Goal: Task Accomplishment & Management: Manage account settings

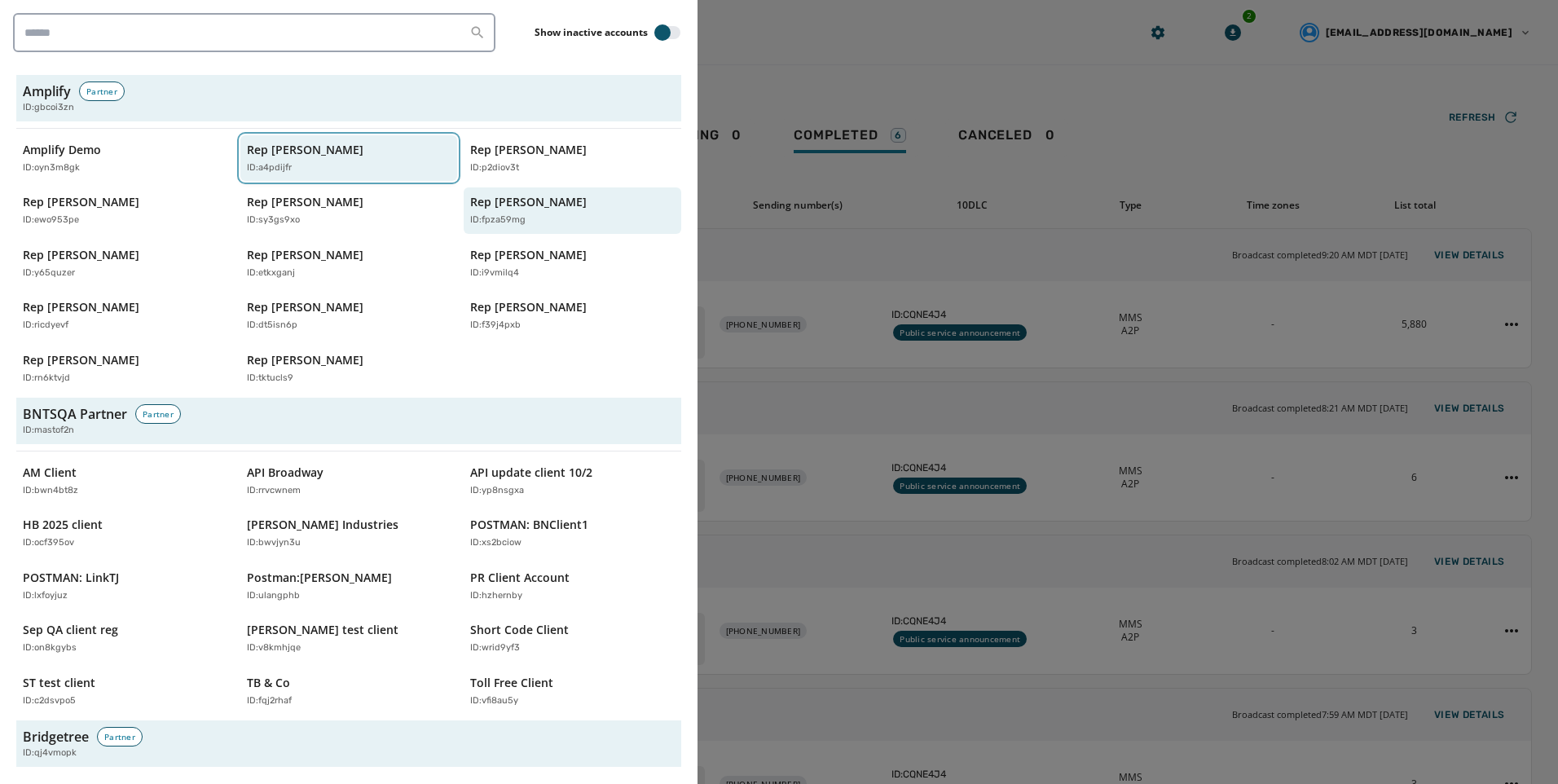
click at [315, 179] on button "Rep [PERSON_NAME] ID: a4pdijfr" at bounding box center [349, 159] width 218 height 47
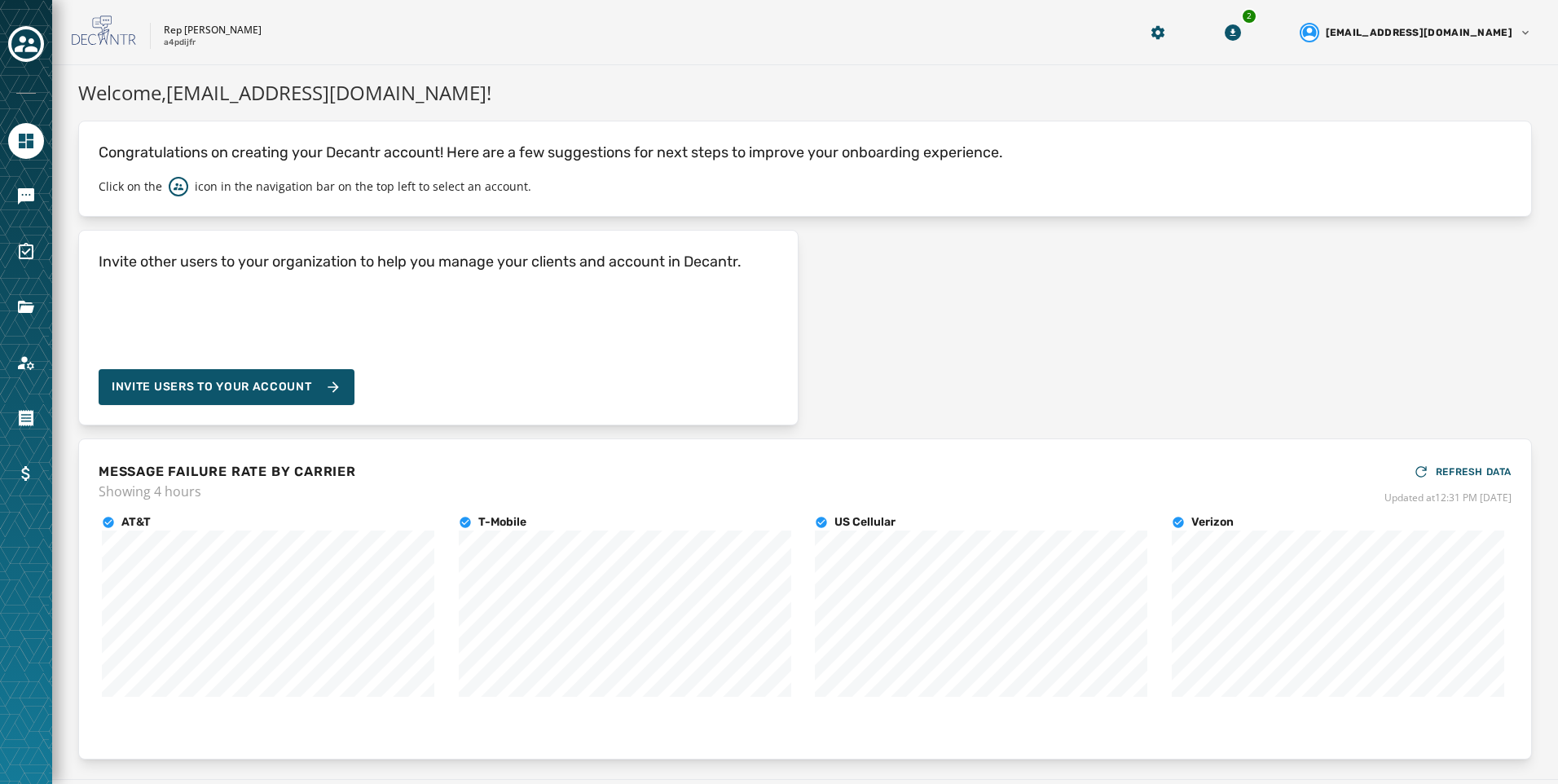
click at [44, 42] on div at bounding box center [26, 392] width 52 height 784
click at [19, 200] on icon "Navigate to Messaging" at bounding box center [26, 196] width 20 height 20
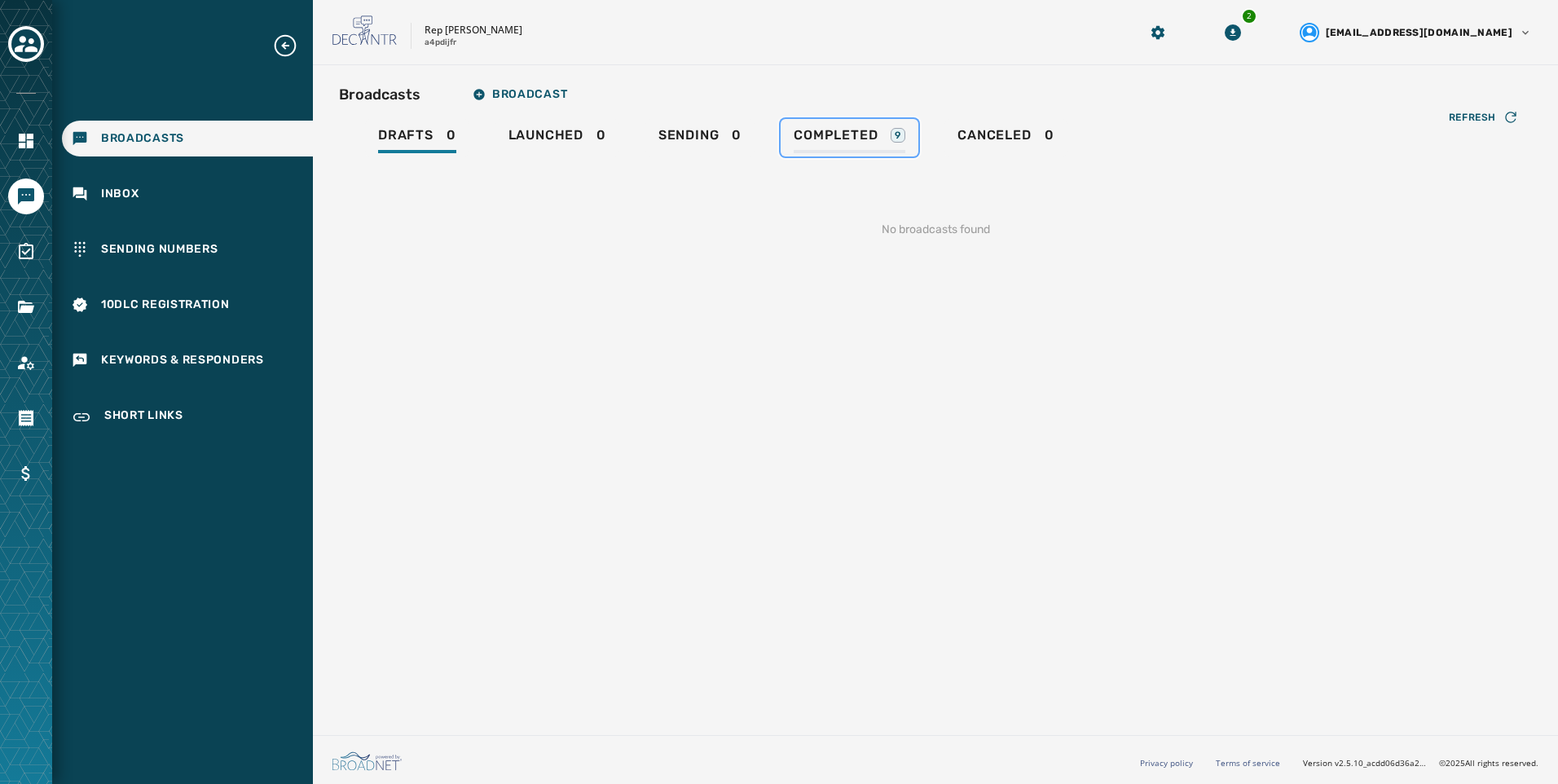
click at [836, 138] on span "Completed" at bounding box center [836, 135] width 84 height 16
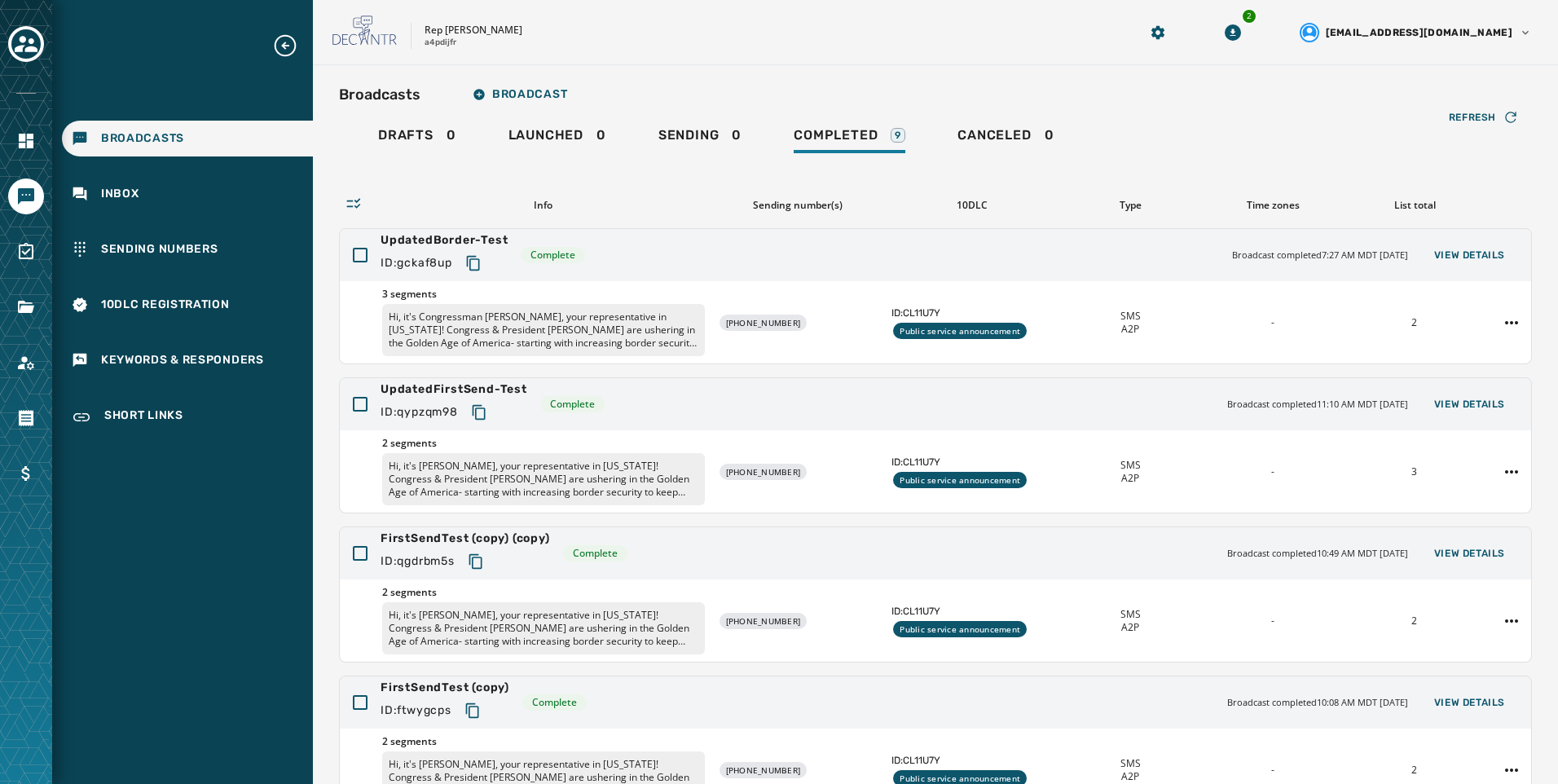
drag, startPoint x: 42, startPoint y: 56, endPoint x: 25, endPoint y: 49, distance: 18.4
click at [42, 55] on div at bounding box center [26, 45] width 36 height 38
click at [25, 49] on icon "Toggle account select drawer" at bounding box center [25, 44] width 22 height 16
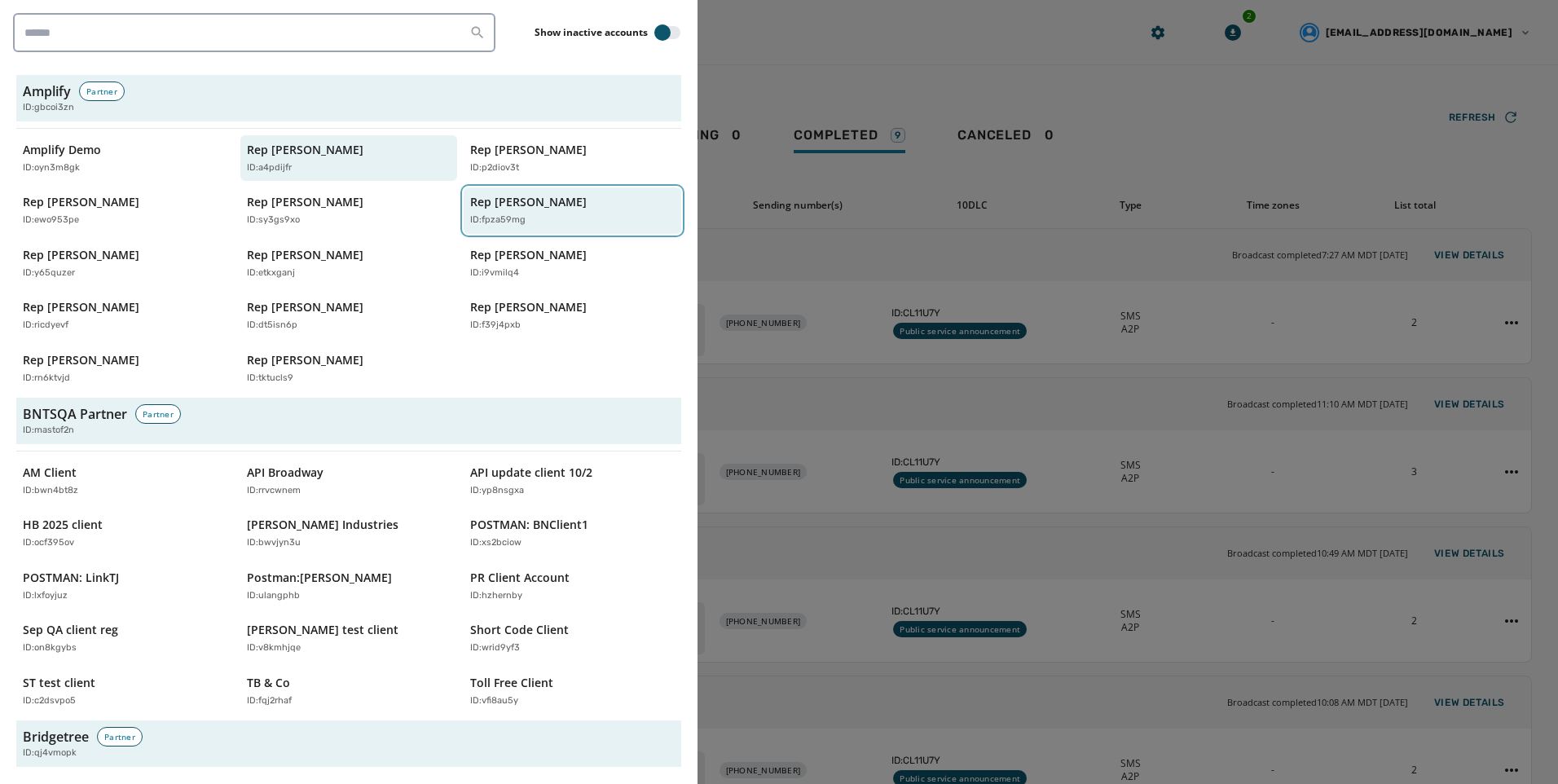
click at [485, 197] on p "Rep [PERSON_NAME]" at bounding box center [529, 202] width 117 height 16
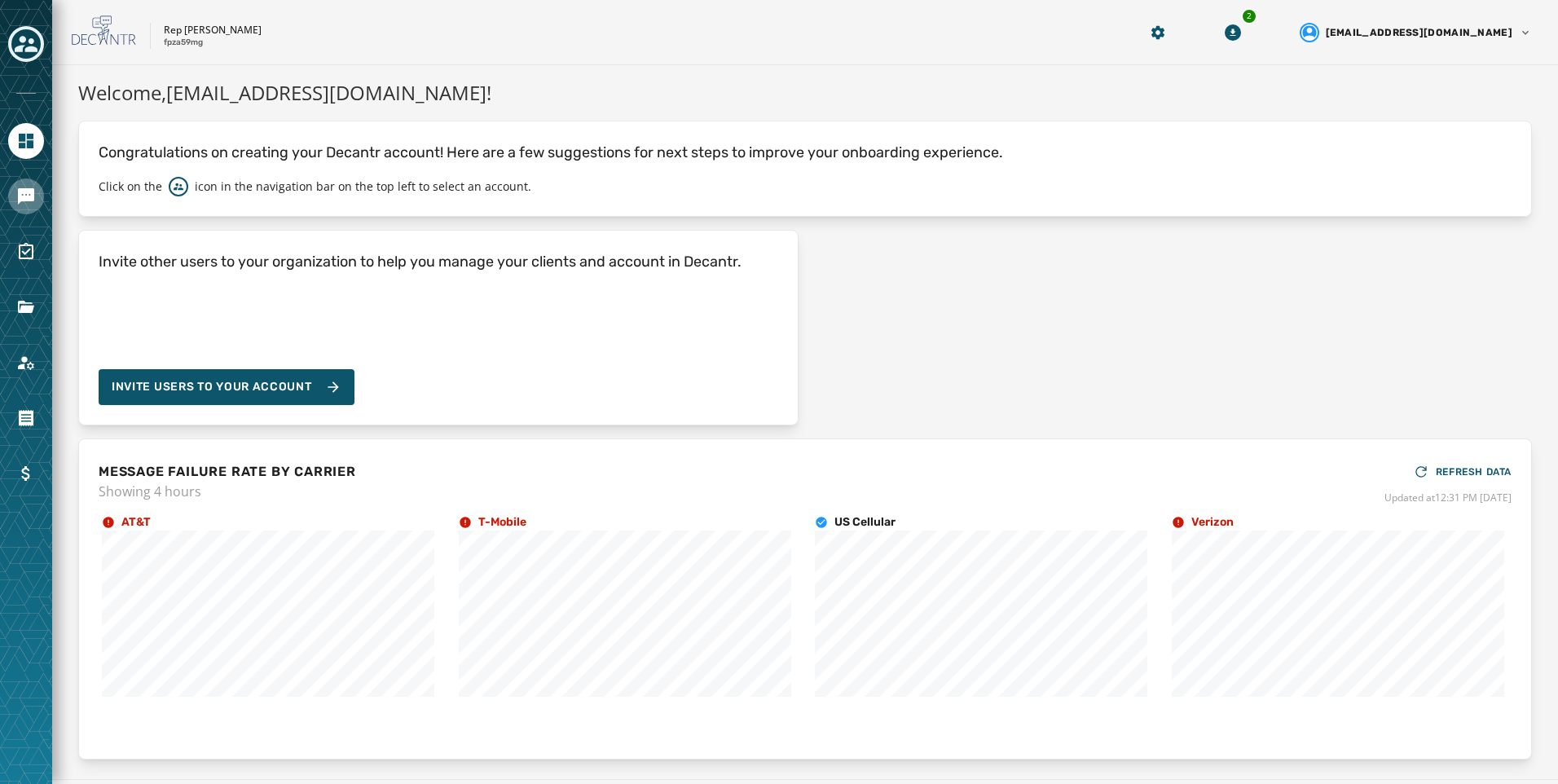
click at [38, 194] on link "Navigate to Messaging" at bounding box center [26, 196] width 36 height 36
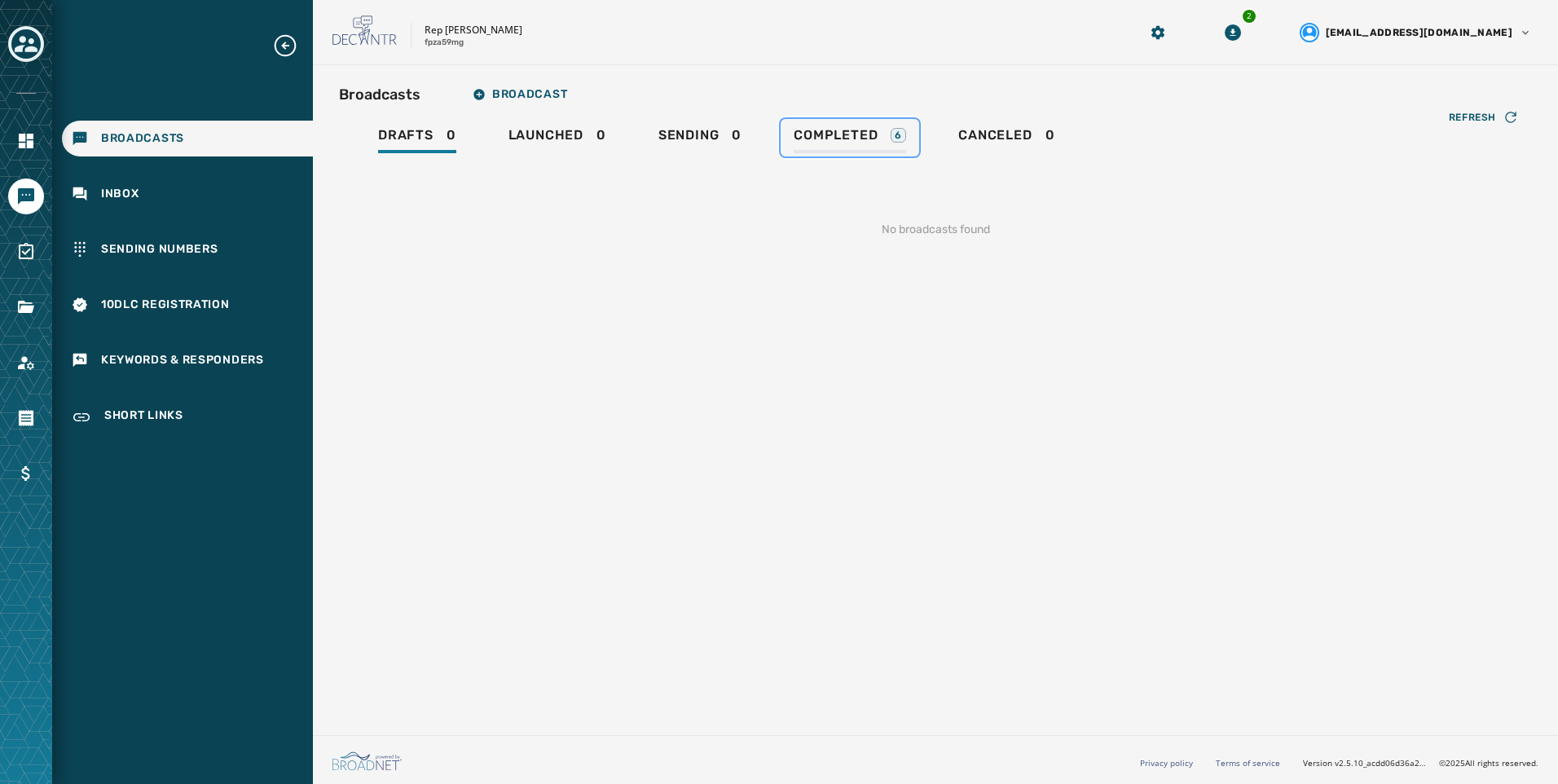
click at [855, 137] on span "Completed" at bounding box center [836, 135] width 84 height 16
